Goal: Information Seeking & Learning: Learn about a topic

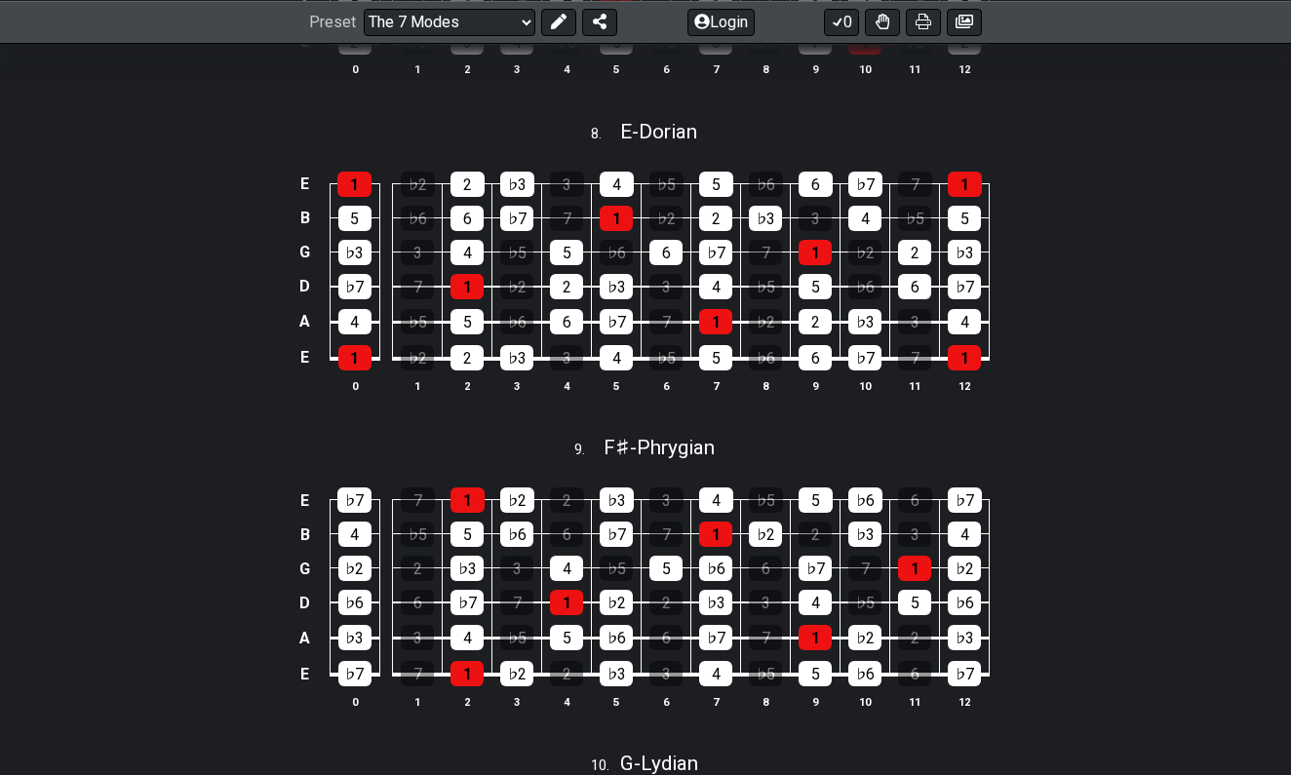
scroll to position [2810, 0]
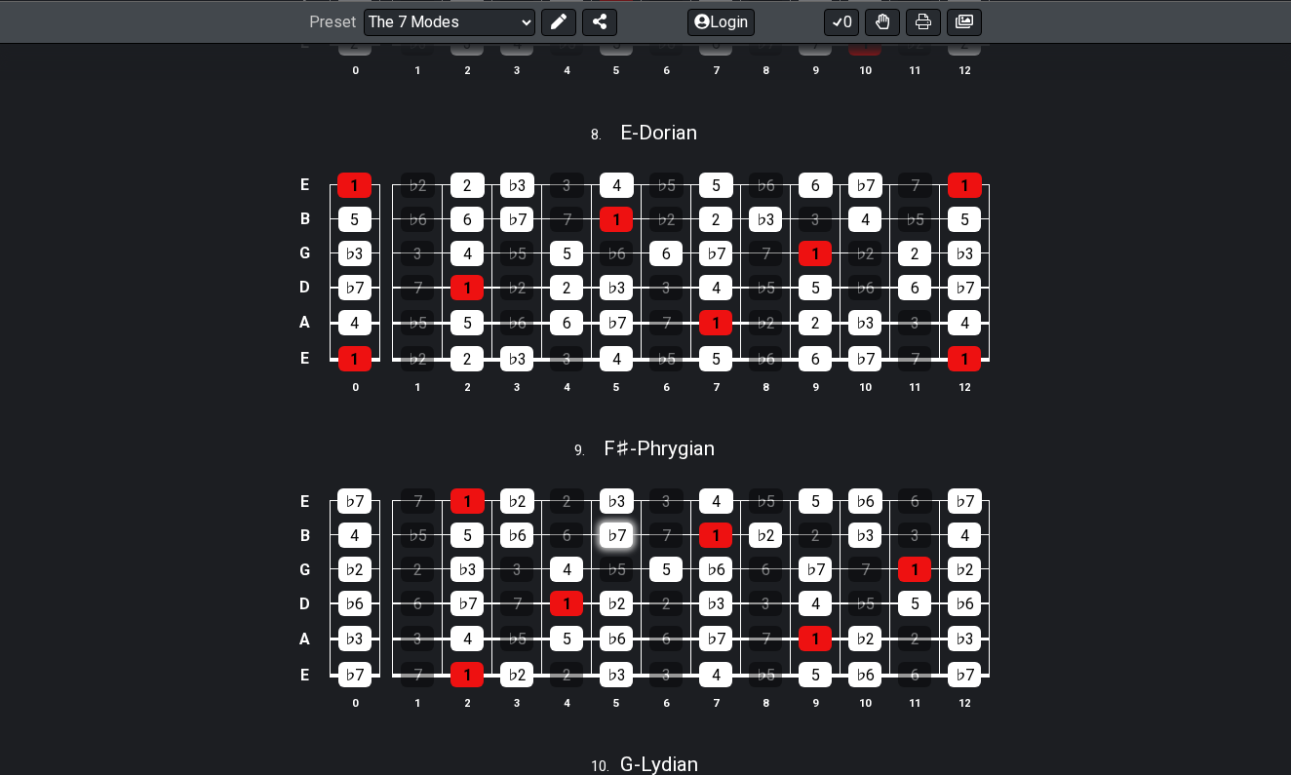
click at [610, 523] on div "♭7" at bounding box center [616, 535] width 33 height 25
click at [664, 558] on div "5" at bounding box center [665, 569] width 33 height 25
click at [619, 591] on div "♭2" at bounding box center [616, 603] width 33 height 25
click at [621, 557] on div "♭5" at bounding box center [616, 569] width 33 height 25
click at [621, 523] on div "♭7" at bounding box center [616, 535] width 33 height 25
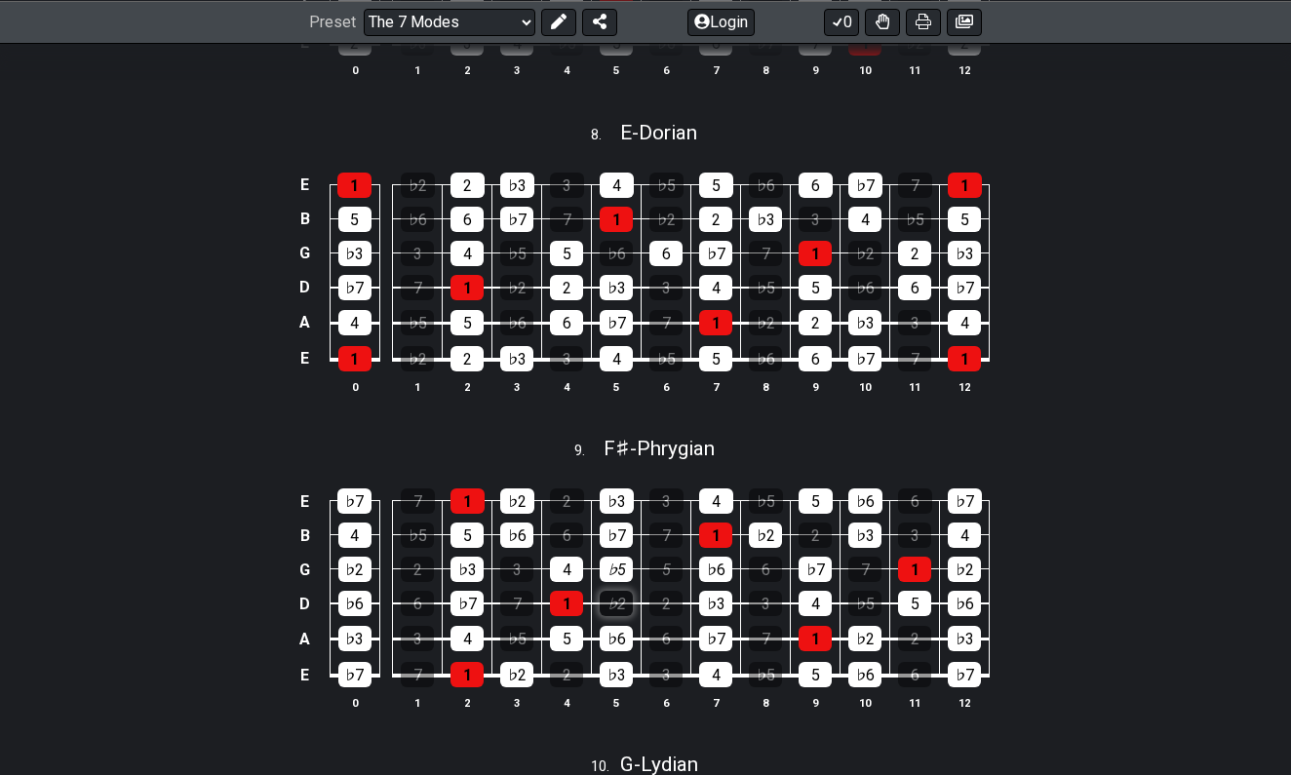
click at [622, 591] on div "♭2" at bounding box center [616, 603] width 33 height 25
click at [665, 557] on div "5" at bounding box center [665, 569] width 33 height 25
click at [669, 523] on div "7" at bounding box center [665, 535] width 33 height 25
click at [670, 488] on div "3" at bounding box center [666, 500] width 34 height 25
click at [670, 502] on td "7" at bounding box center [667, 518] width 50 height 34
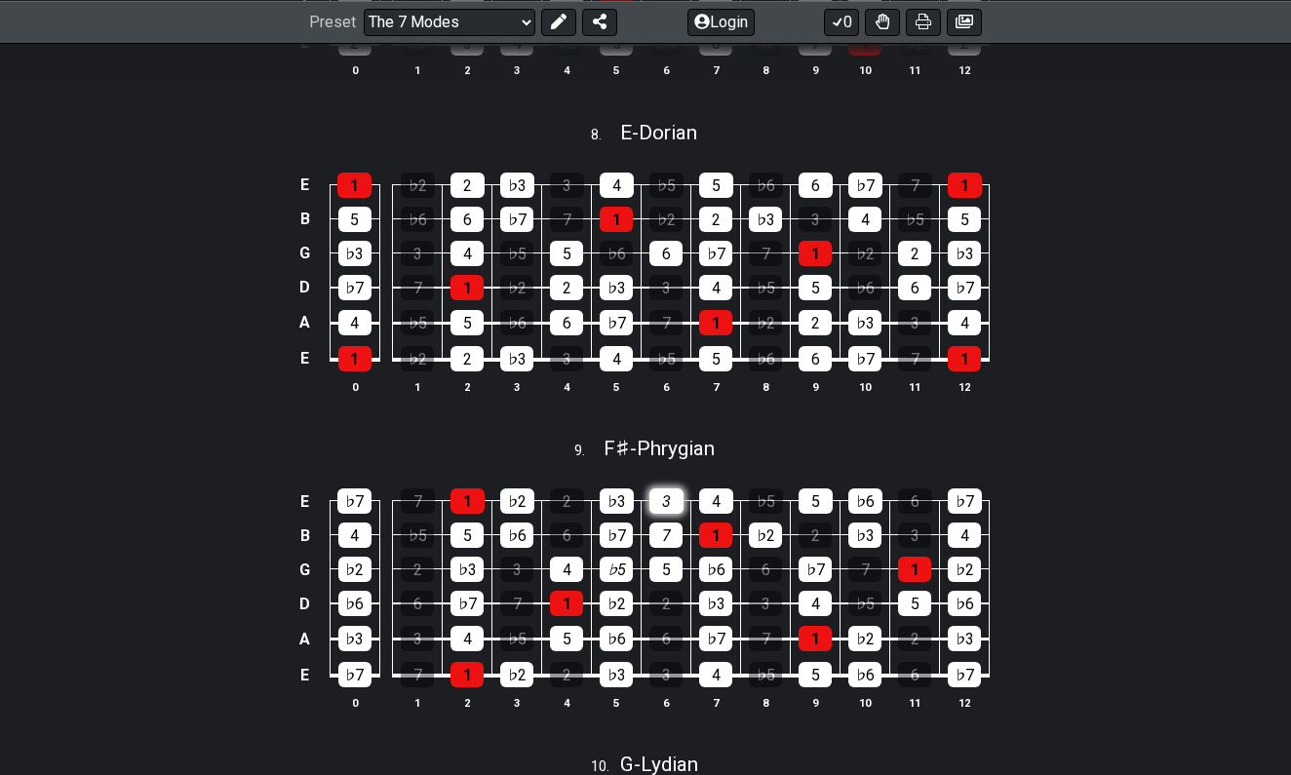
click at [670, 488] on div "3" at bounding box center [666, 500] width 34 height 25
click at [668, 523] on div "7" at bounding box center [665, 535] width 33 height 25
click at [669, 557] on div "5" at bounding box center [665, 569] width 33 height 25
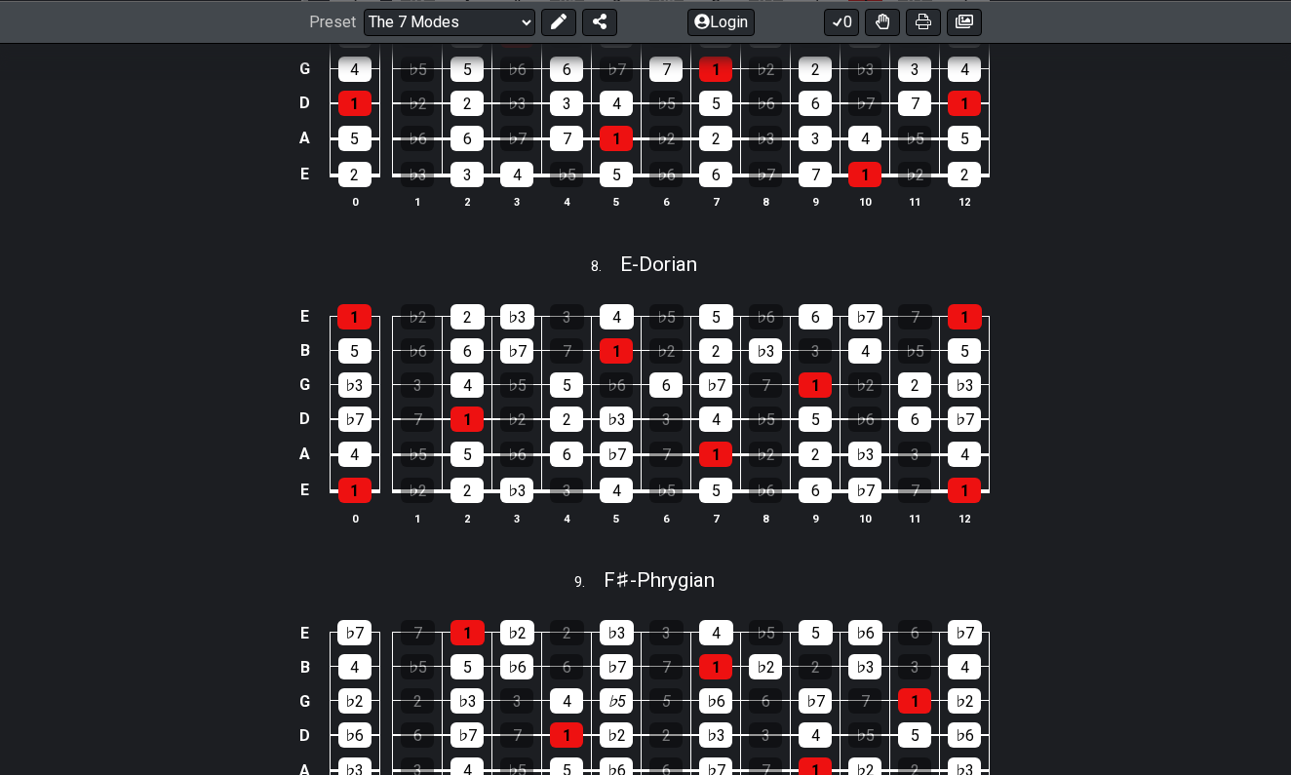
scroll to position [2663, 0]
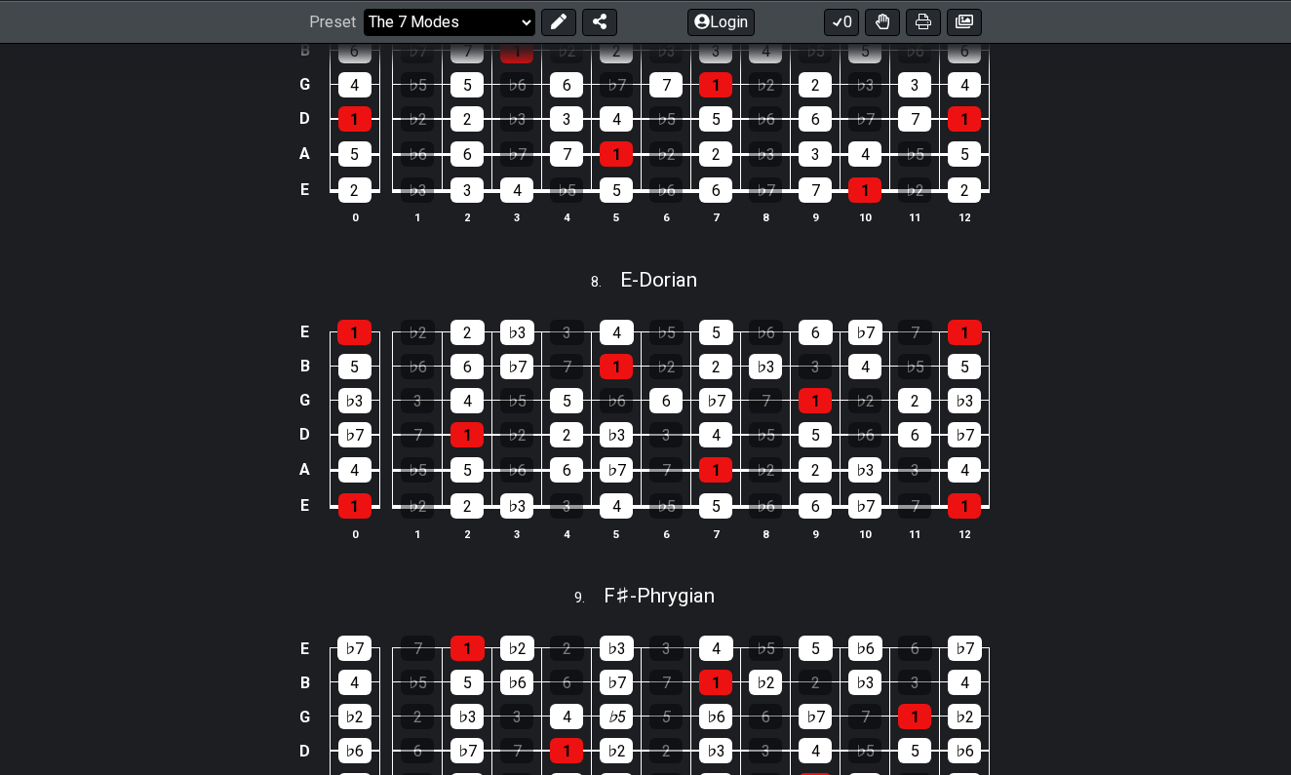
click at [529, 19] on select "Welcome to #fretflip! Initial Preset Custom Preset Minor Pentatonic Major Penta…" at bounding box center [450, 21] width 172 height 27
select select "/the-7-modes"
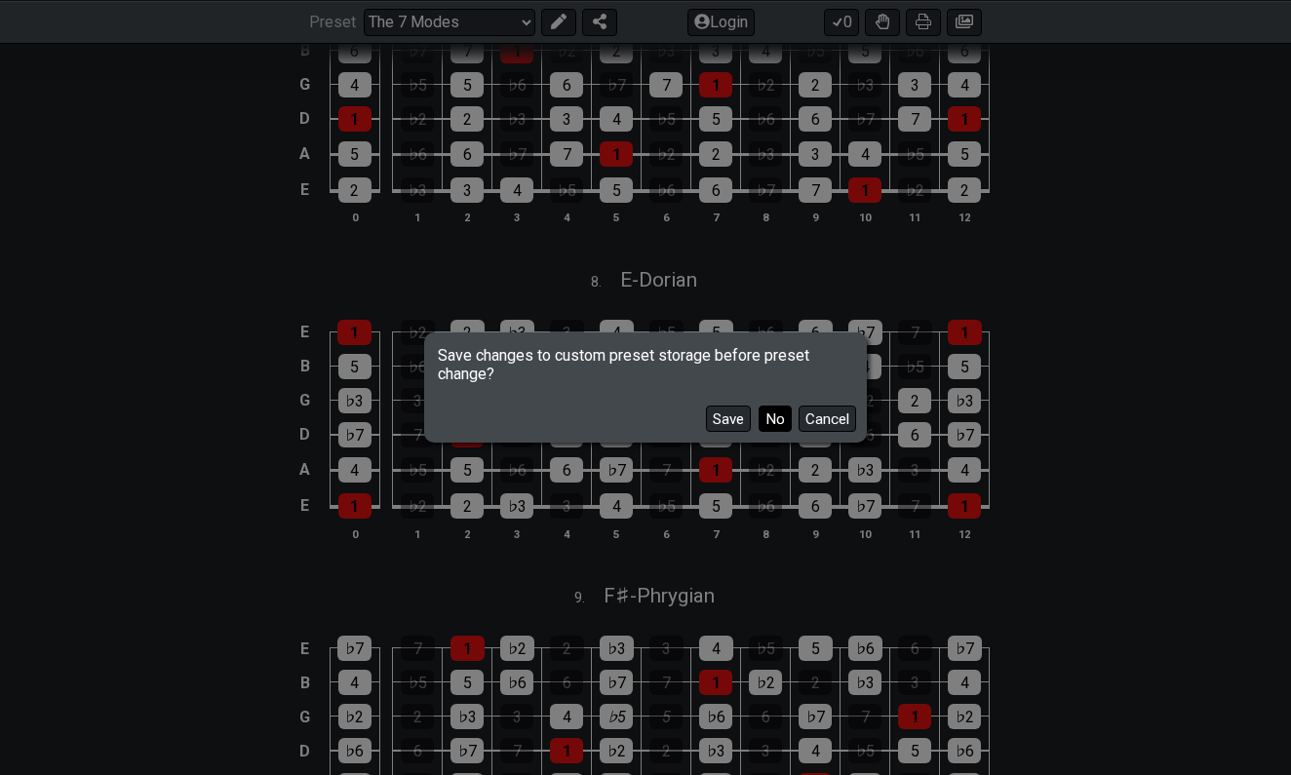
click at [781, 423] on button "No" at bounding box center [775, 419] width 33 height 26
select select "C"
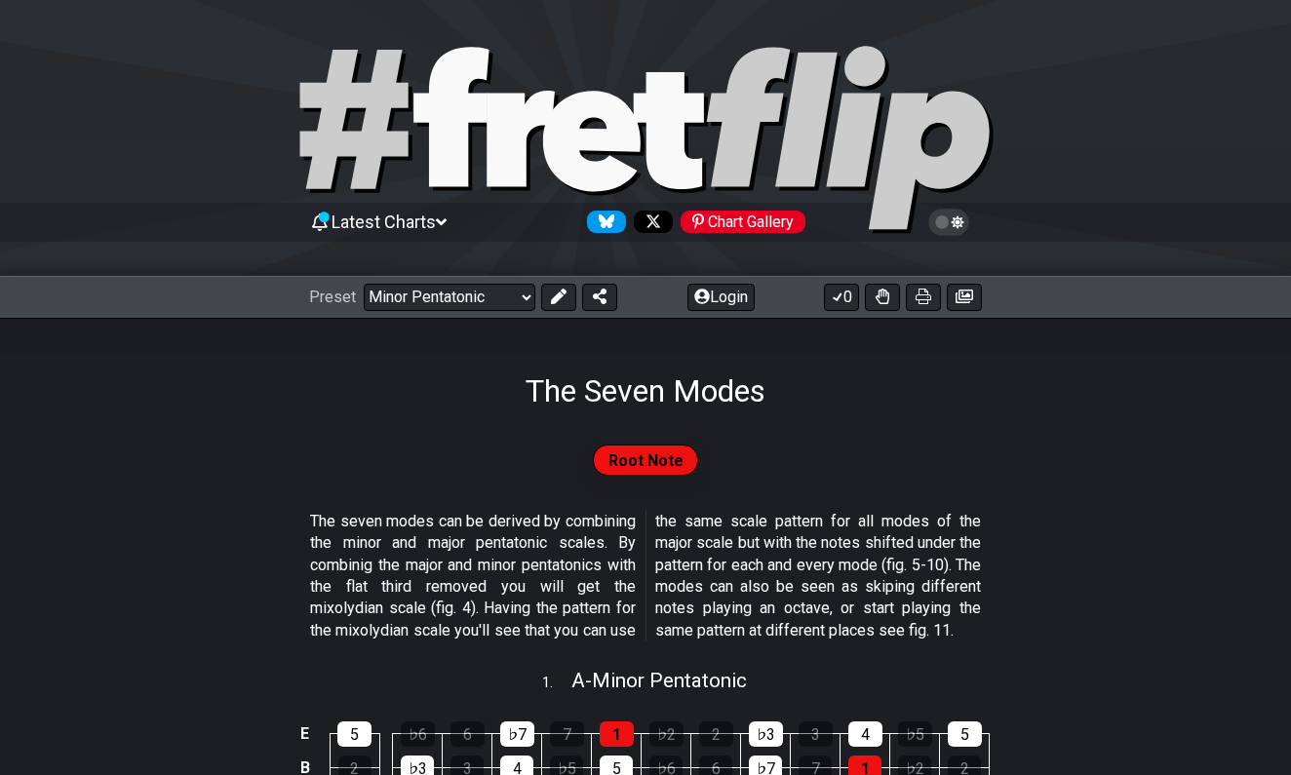
select select "/the-7-modes"
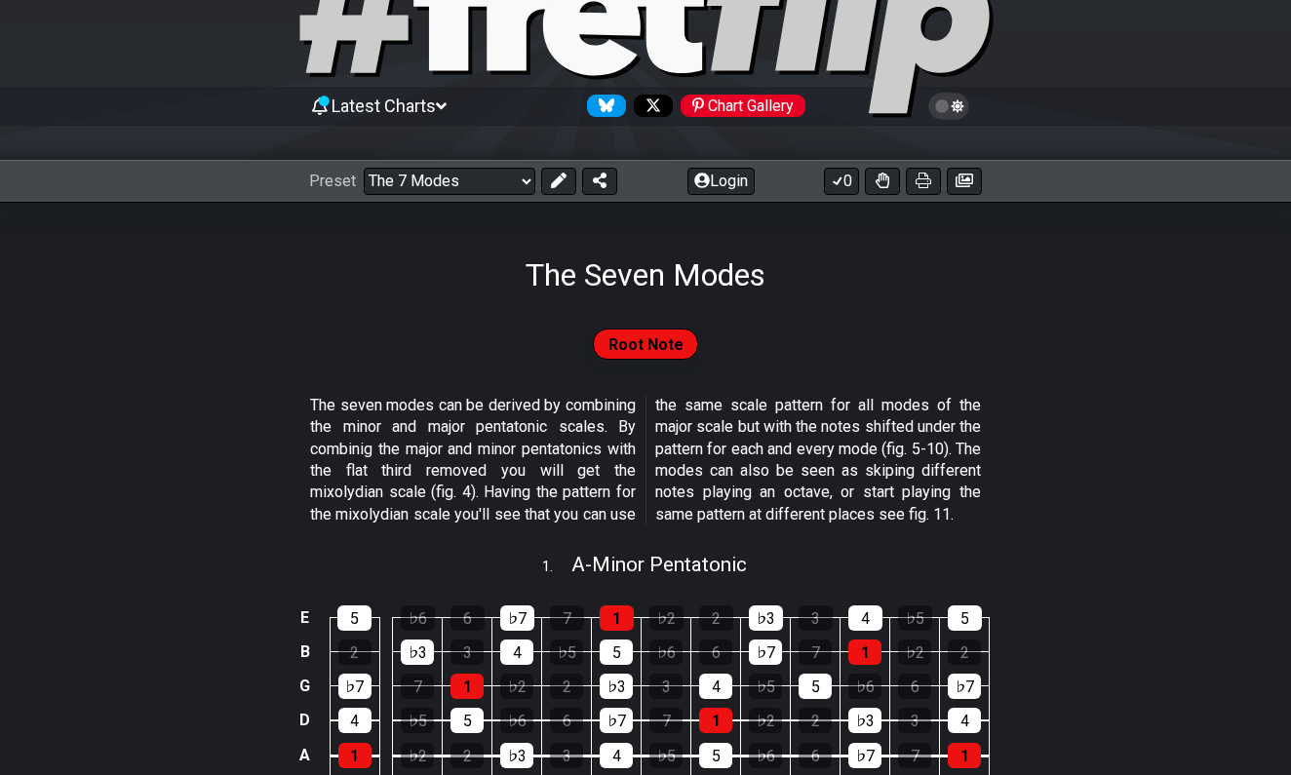
scroll to position [143, 0]
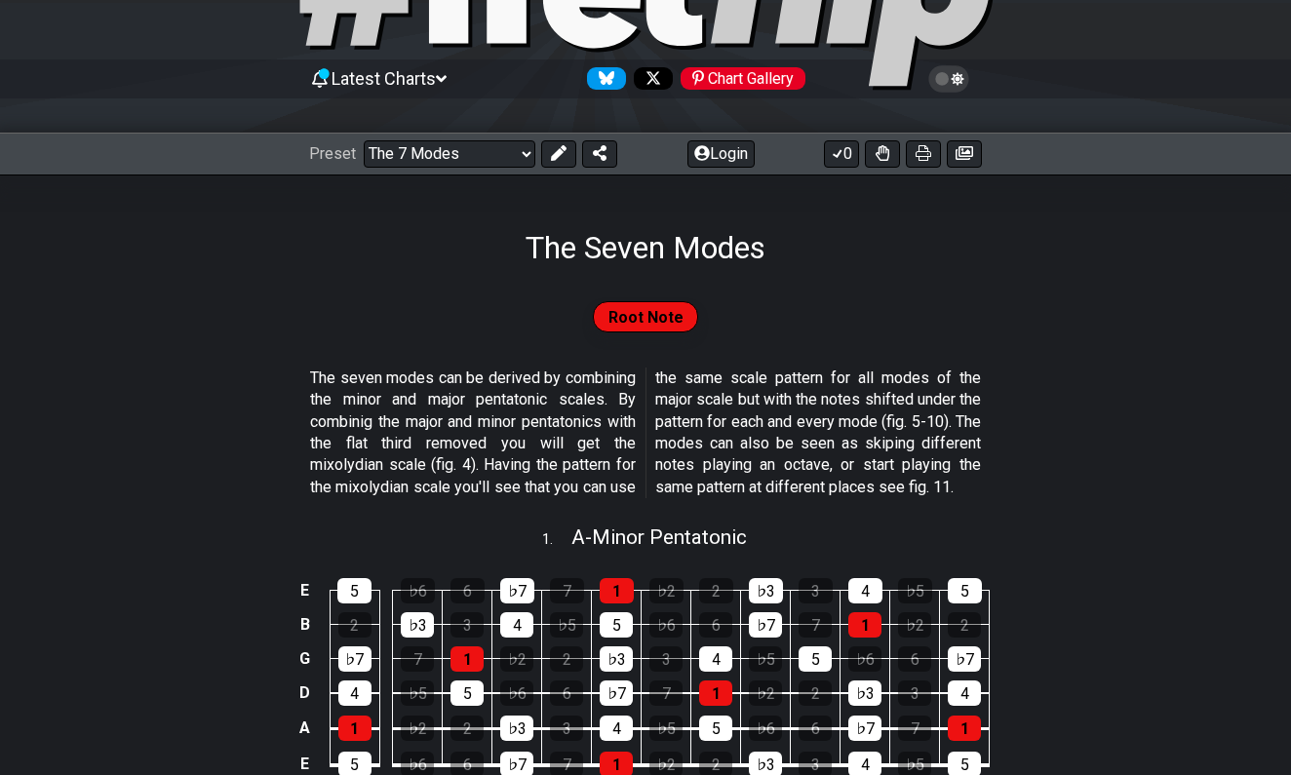
click at [646, 323] on span "Root Note" at bounding box center [645, 317] width 75 height 28
click at [633, 311] on span "Root Note" at bounding box center [645, 317] width 75 height 28
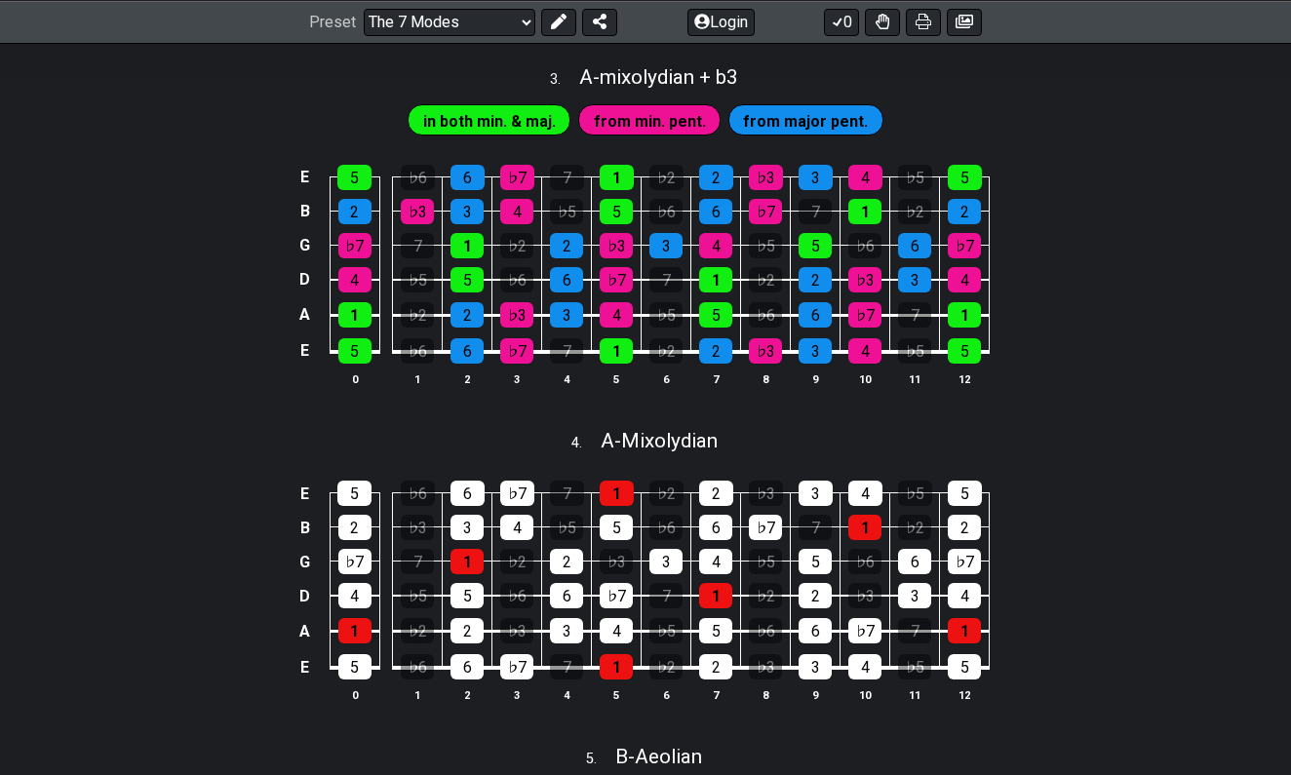
scroll to position [1237, 0]
